Goal: Navigation & Orientation: Understand site structure

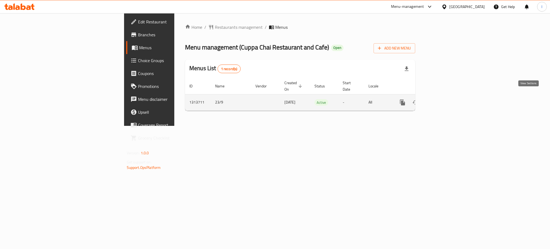
click at [444, 99] on icon "enhanced table" at bounding box center [441, 102] width 6 height 6
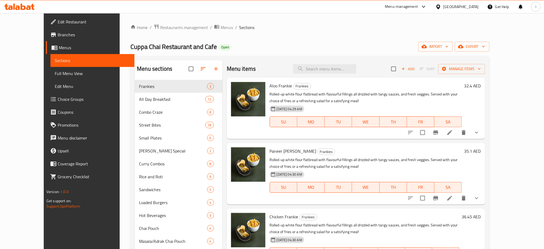
click at [55, 72] on span "Full Menu View" at bounding box center [93, 73] width 76 height 6
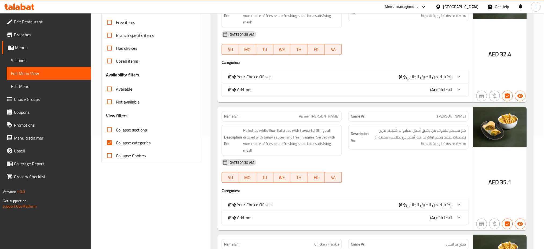
scroll to position [115, 0]
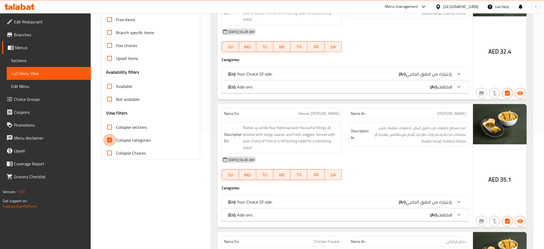
click at [111, 140] on input "Collapse categories" at bounding box center [109, 139] width 13 height 13
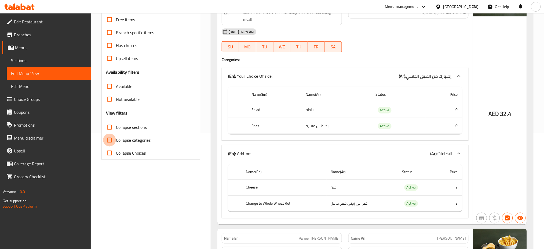
click at [108, 140] on input "Collapse categories" at bounding box center [109, 139] width 13 height 13
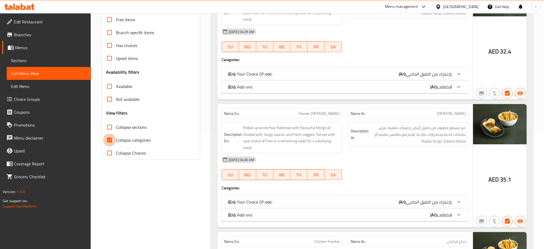
click at [111, 138] on input "Collapse categories" at bounding box center [109, 139] width 13 height 13
checkbox input "false"
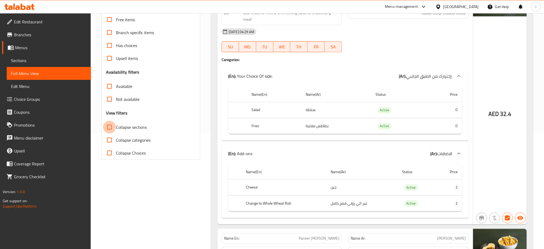
click at [110, 127] on input "Collapse sections" at bounding box center [109, 127] width 13 height 13
checkbox input "true"
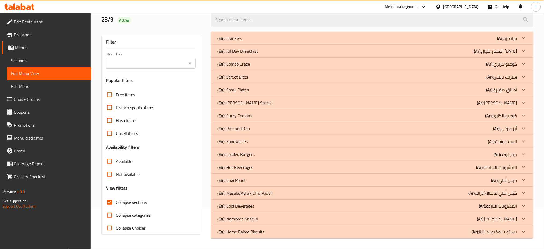
scroll to position [41, 0]
click at [275, 193] on div "(En): Masala/Adrak Chai Pouch (Ar): كيس شاي ماسالا/أدراك" at bounding box center [368, 193] width 300 height 6
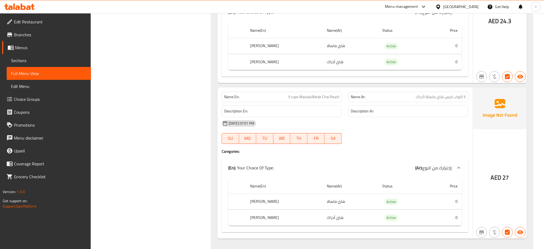
scroll to position [685, 0]
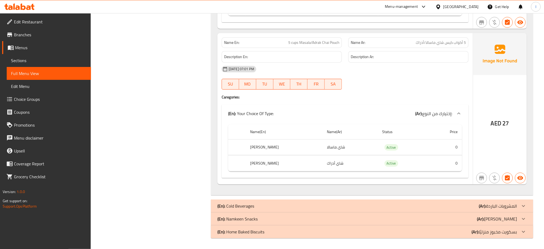
click at [259, 205] on div "(En): Cold Beverages (Ar): المشروبات الباردة" at bounding box center [368, 205] width 300 height 6
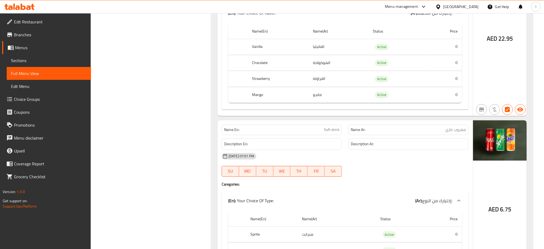
scroll to position [2124, 0]
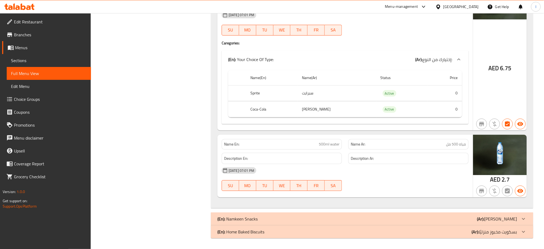
click at [257, 217] on p "(En): [PERSON_NAME]" at bounding box center [238, 218] width 40 height 6
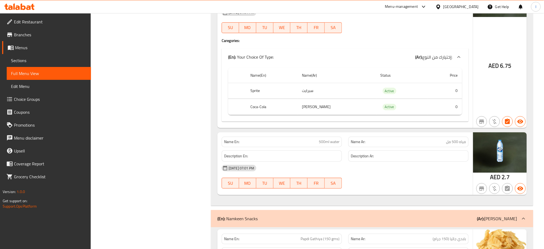
scroll to position [2435, 0]
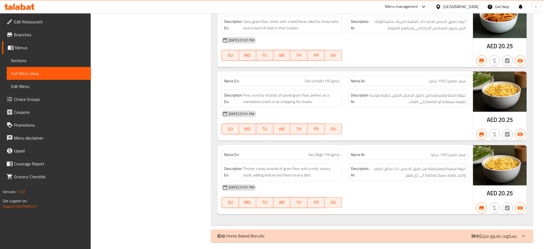
click at [270, 234] on div "(En): Home Baked Biscuits (Ar): بسكويت مخبوز منزليًا" at bounding box center [368, 236] width 300 height 6
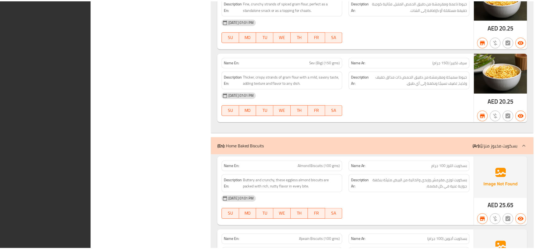
scroll to position [2670, 0]
